Goal: Navigation & Orientation: Find specific page/section

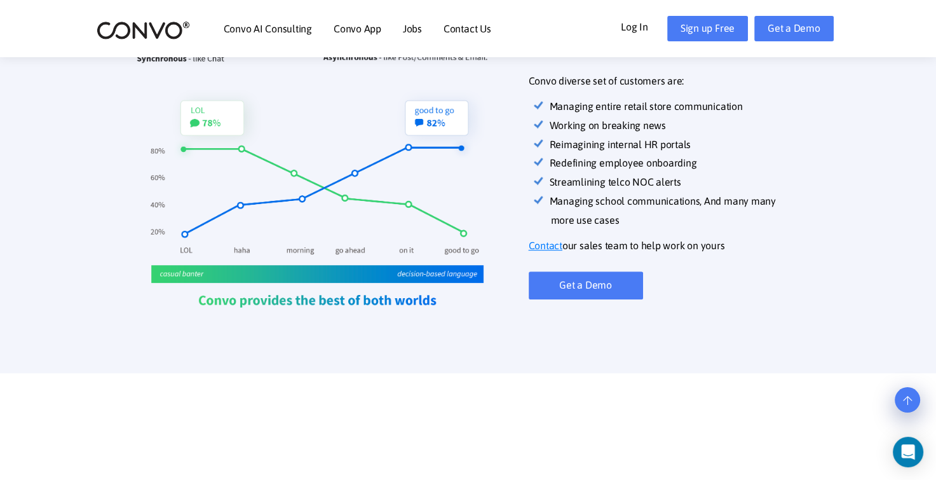
scroll to position [572, 0]
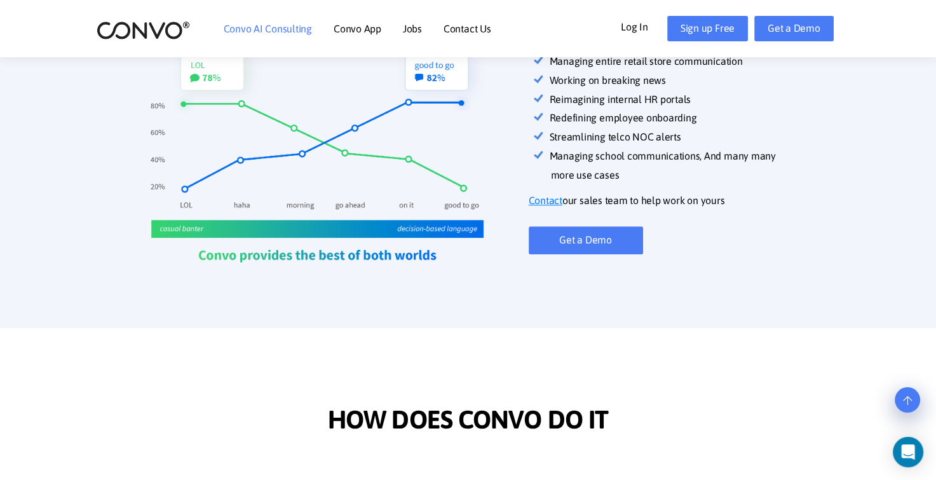
click at [308, 29] on link "Convo AI Consulting" at bounding box center [268, 29] width 88 height 10
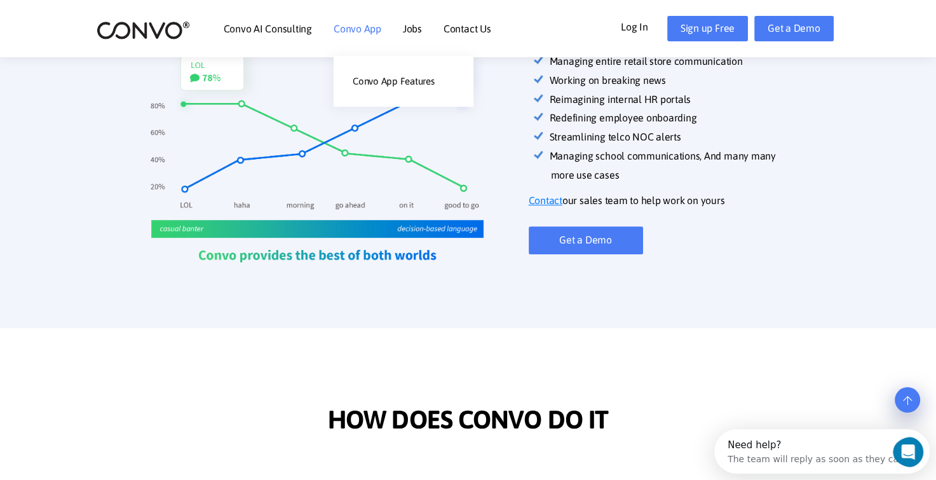
scroll to position [0, 0]
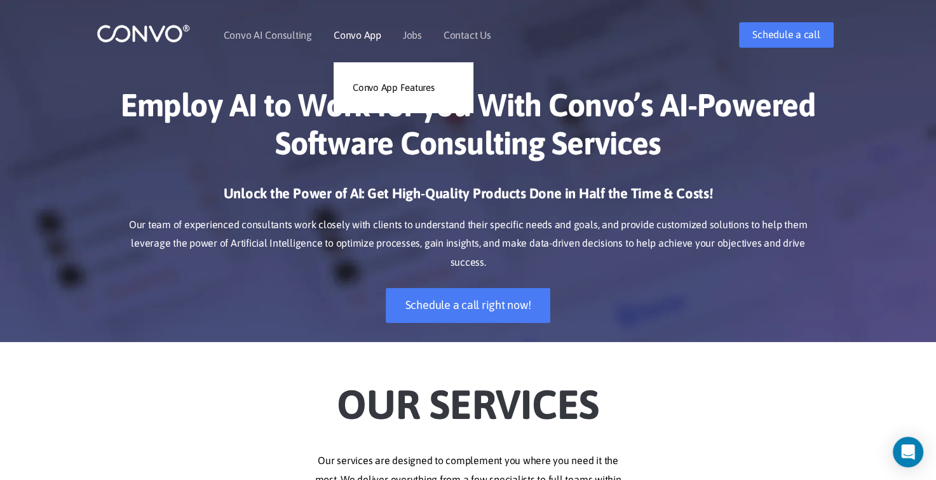
click at [337, 38] on link "Convo App" at bounding box center [358, 35] width 48 height 10
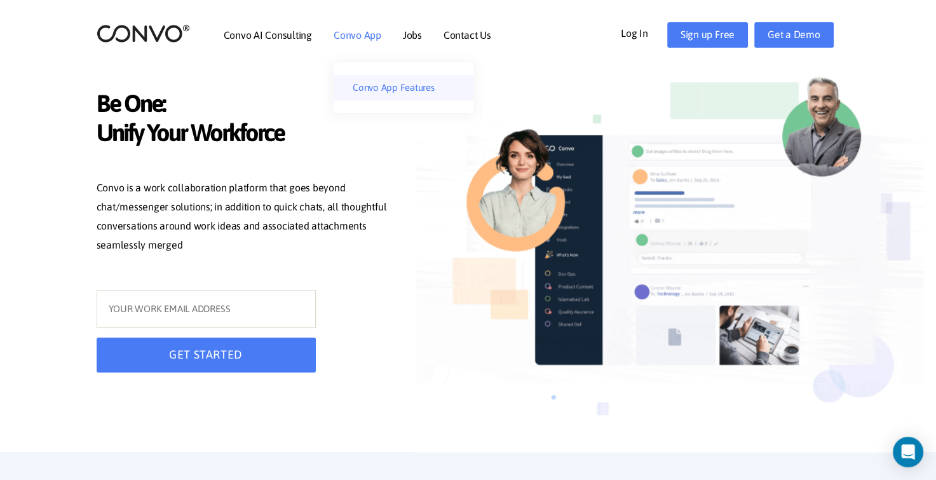
click at [346, 86] on link "Convo App Features" at bounding box center [404, 87] width 140 height 25
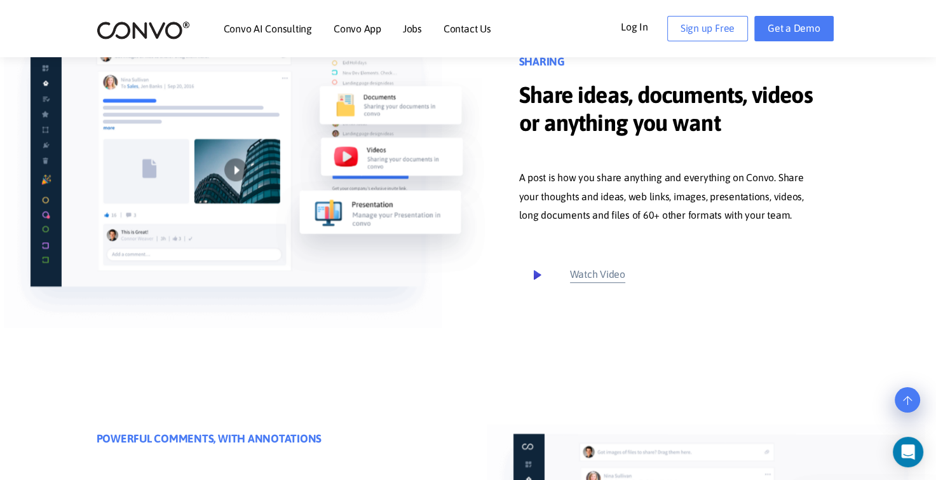
scroll to position [572, 0]
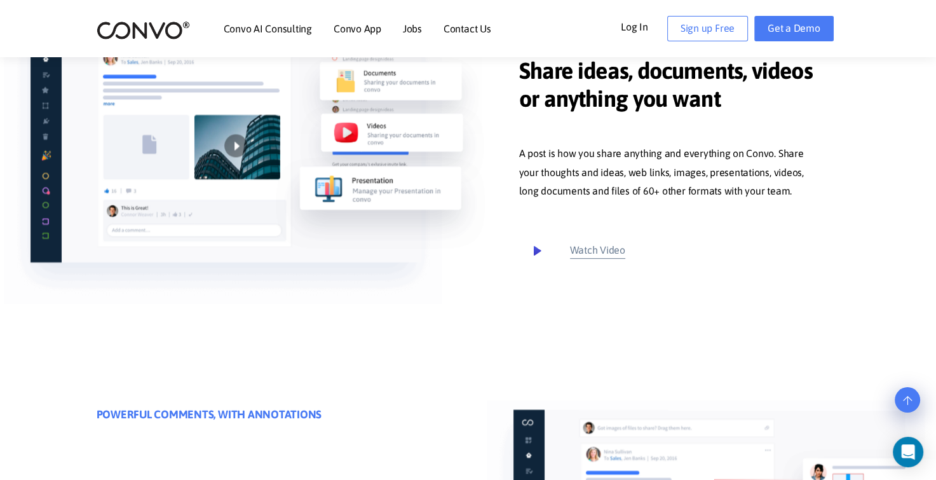
click at [339, 79] on img at bounding box center [390, 93] width 184 height 81
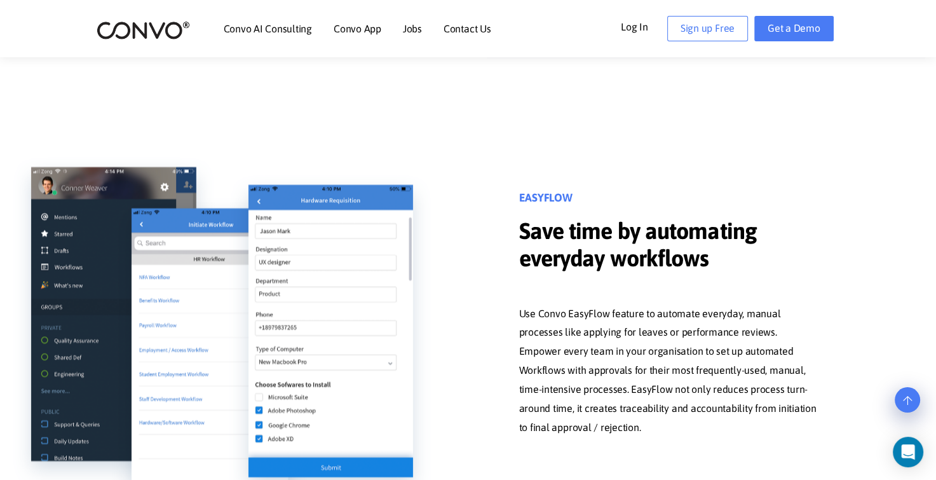
scroll to position [1207, 0]
